Goal: Task Accomplishment & Management: Manage account settings

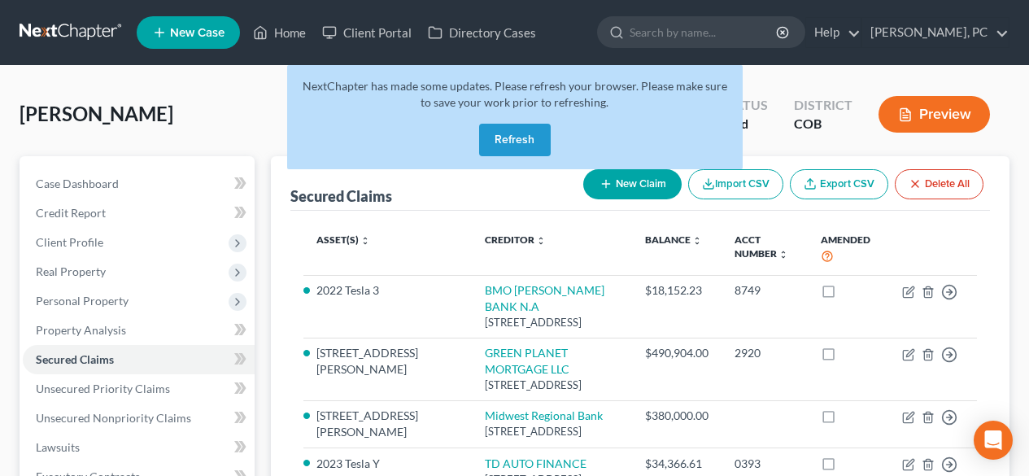
click at [514, 124] on button "Refresh" at bounding box center [515, 140] width 72 height 33
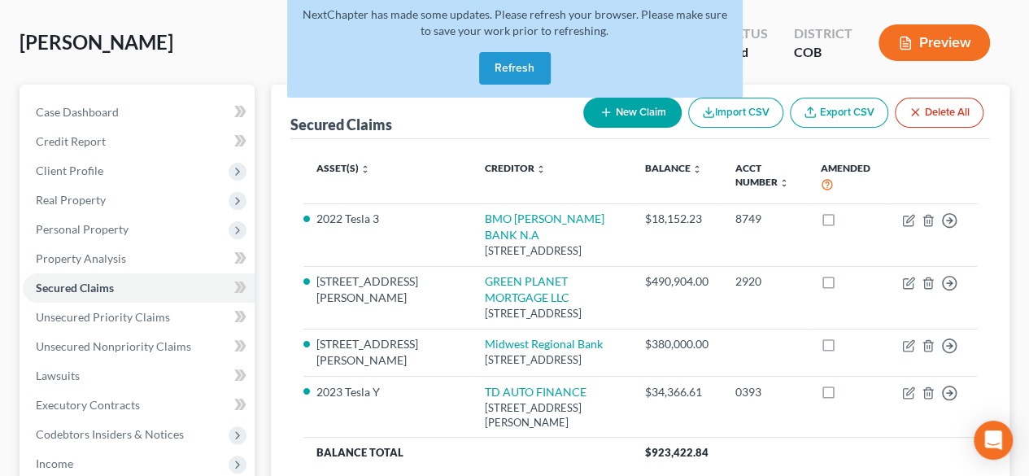
scroll to position [72, 0]
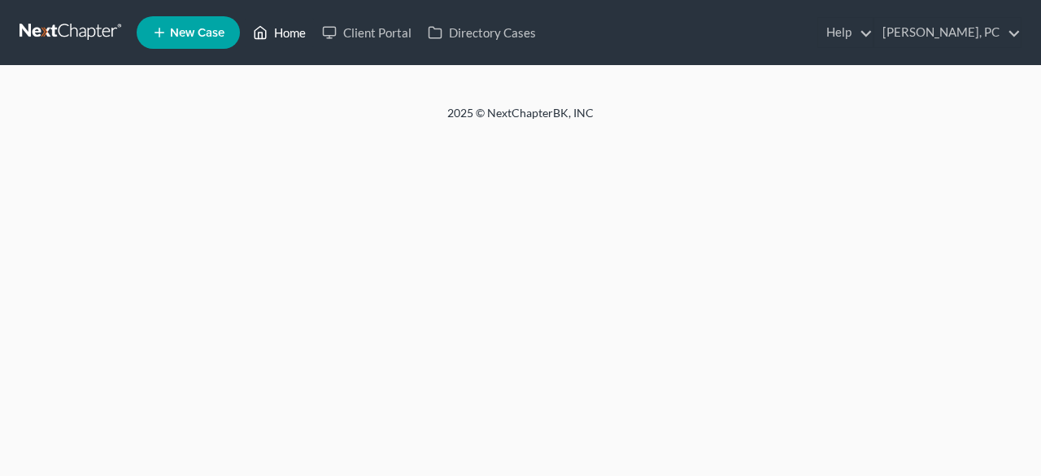
click at [294, 33] on link "Home" at bounding box center [279, 32] width 69 height 29
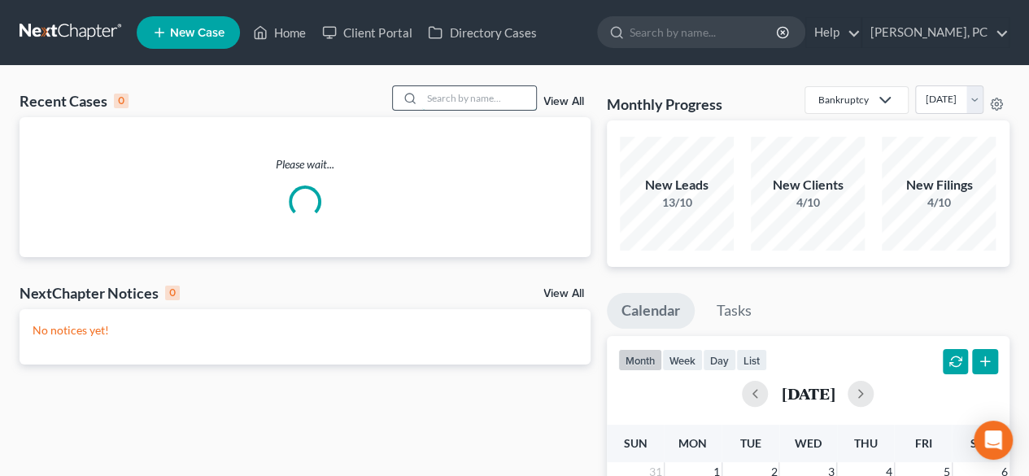
click at [455, 105] on input "search" at bounding box center [479, 98] width 114 height 24
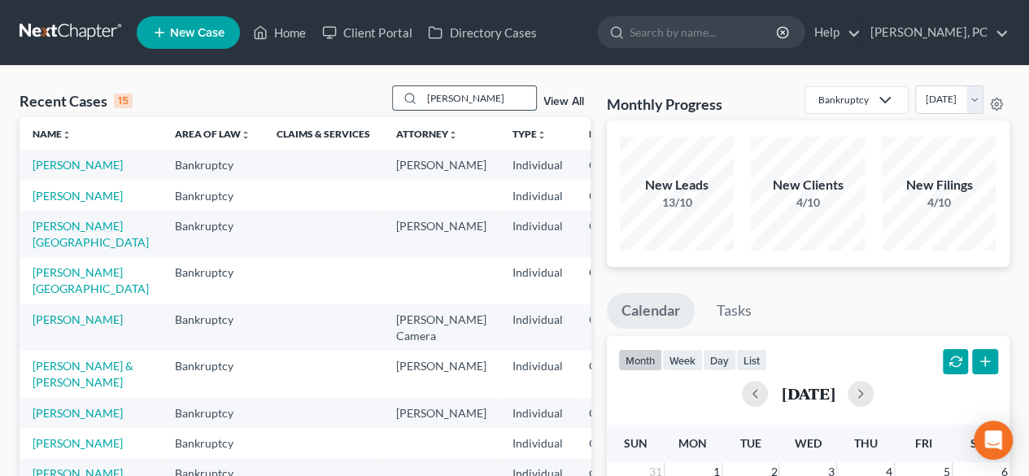
type input "[PERSON_NAME]"
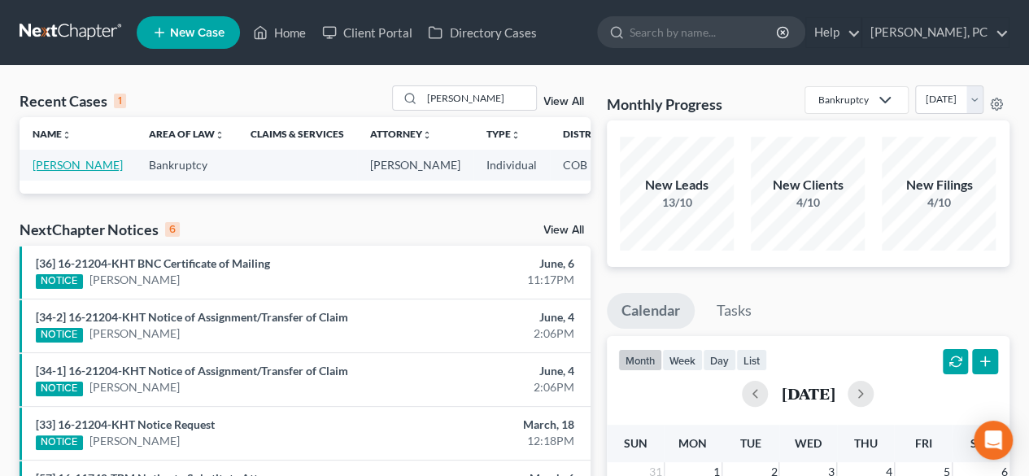
click at [59, 172] on link "[PERSON_NAME]" at bounding box center [78, 165] width 90 height 14
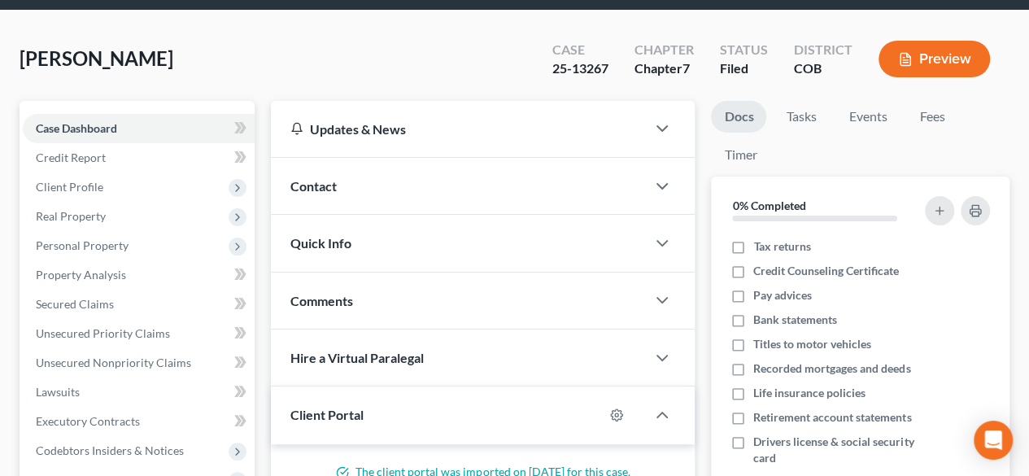
scroll to position [159, 0]
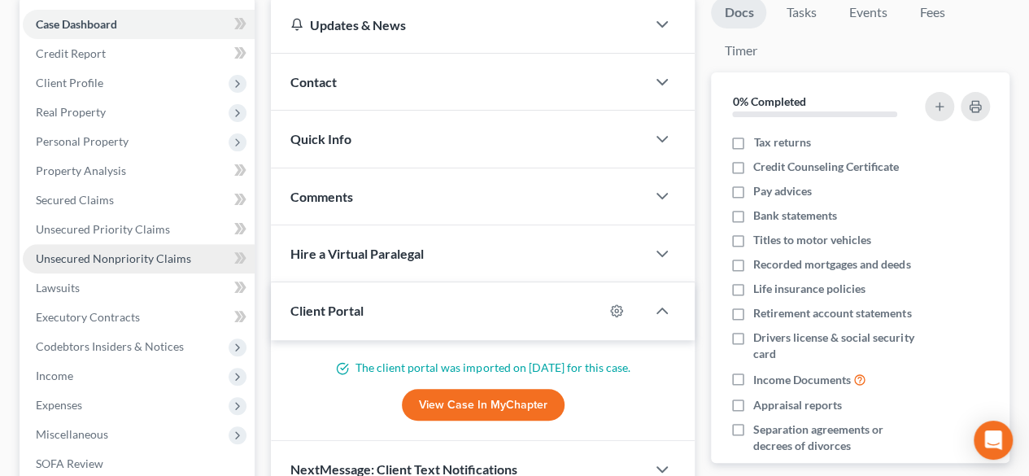
click at [141, 250] on link "Unsecured Nonpriority Claims" at bounding box center [139, 258] width 232 height 29
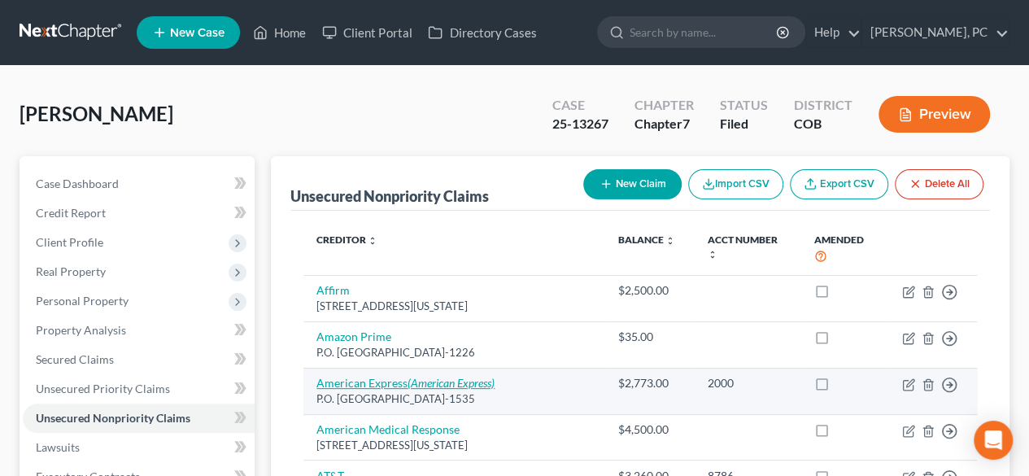
click at [416, 376] on icon "(American Express)" at bounding box center [450, 383] width 87 height 14
select select "4"
select select "2"
select select "0"
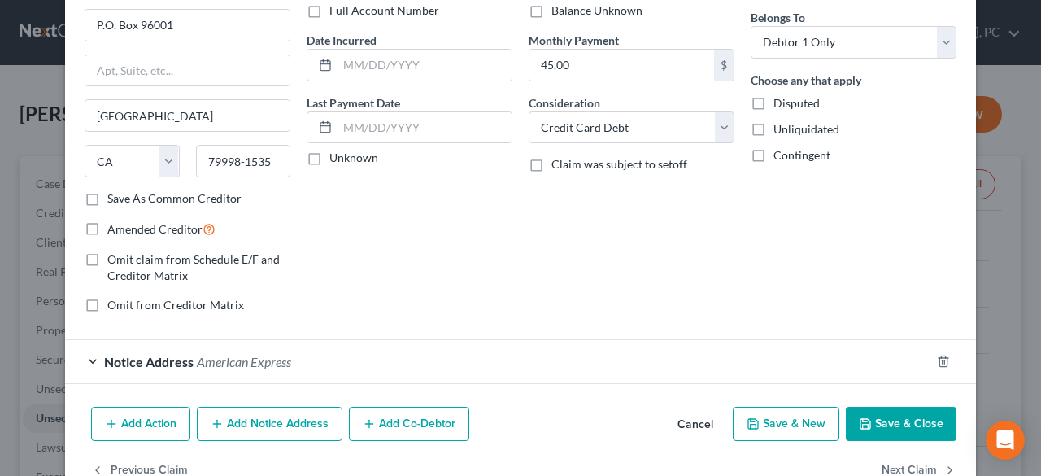
scroll to position [169, 0]
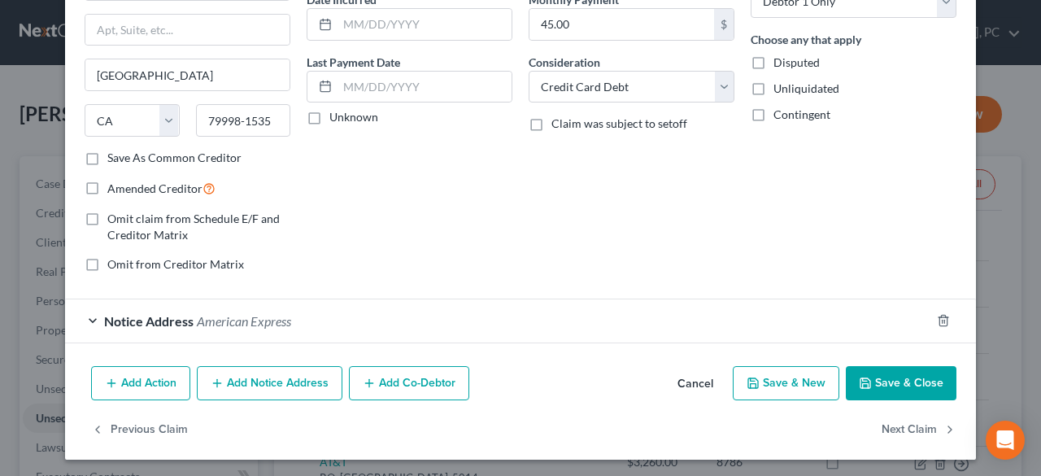
click at [252, 315] on span "American Express" at bounding box center [244, 320] width 94 height 15
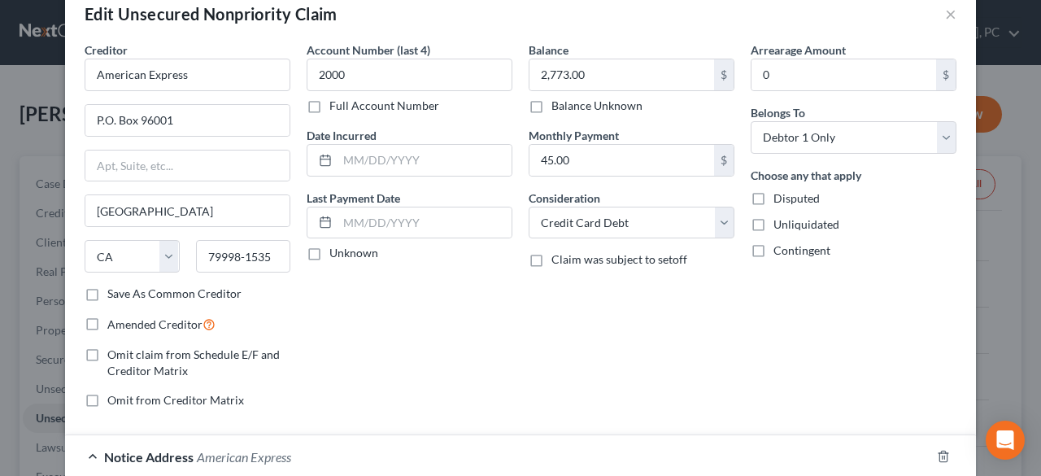
scroll to position [0, 0]
